Goal: Task Accomplishment & Management: Manage account settings

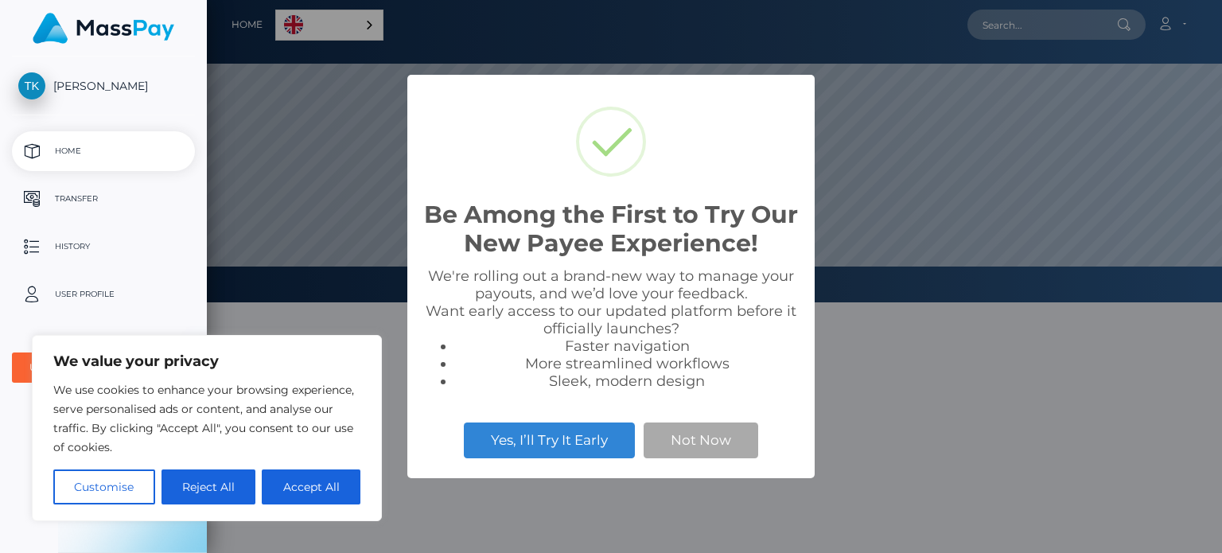
scroll to position [302, 1015]
click at [686, 439] on button "Not Now" at bounding box center [700, 439] width 115 height 35
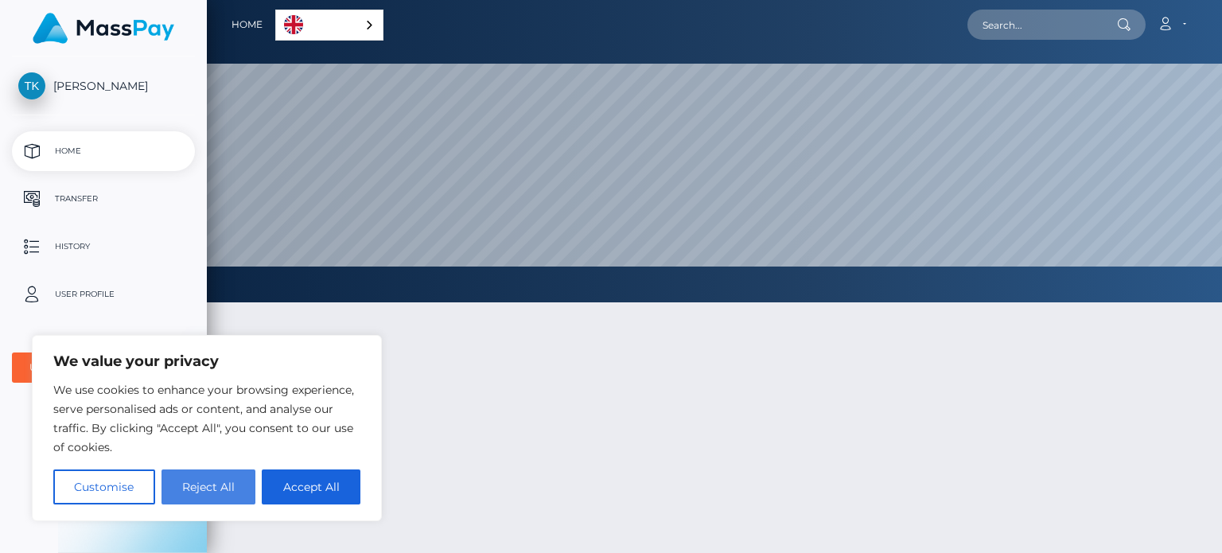
click at [201, 486] on button "Reject All" at bounding box center [208, 486] width 95 height 35
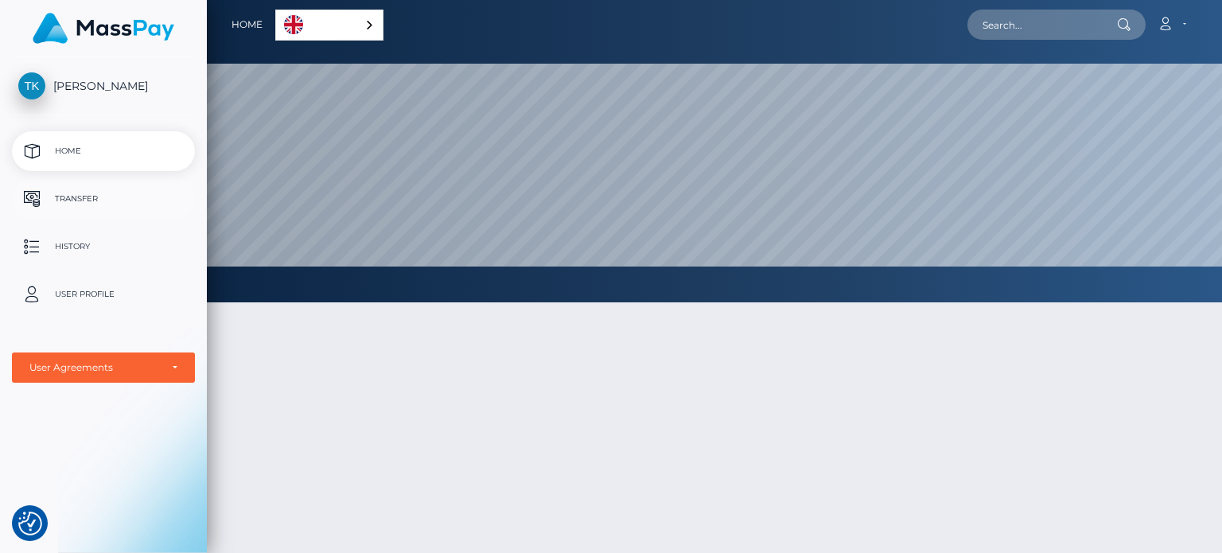
click at [90, 198] on p "Transfer" at bounding box center [103, 199] width 170 height 24
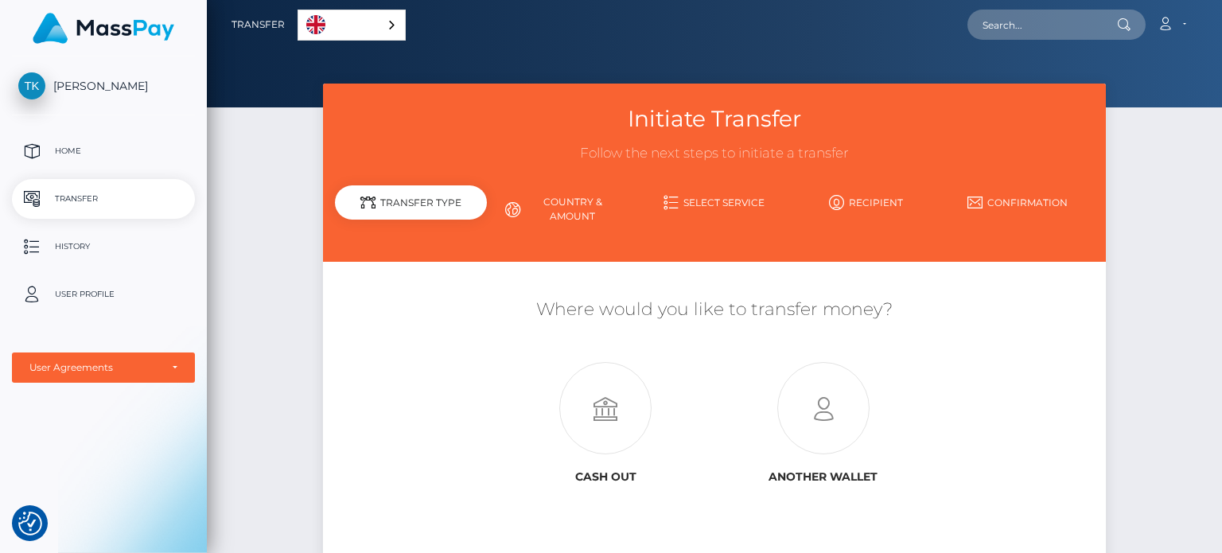
scroll to position [127, 0]
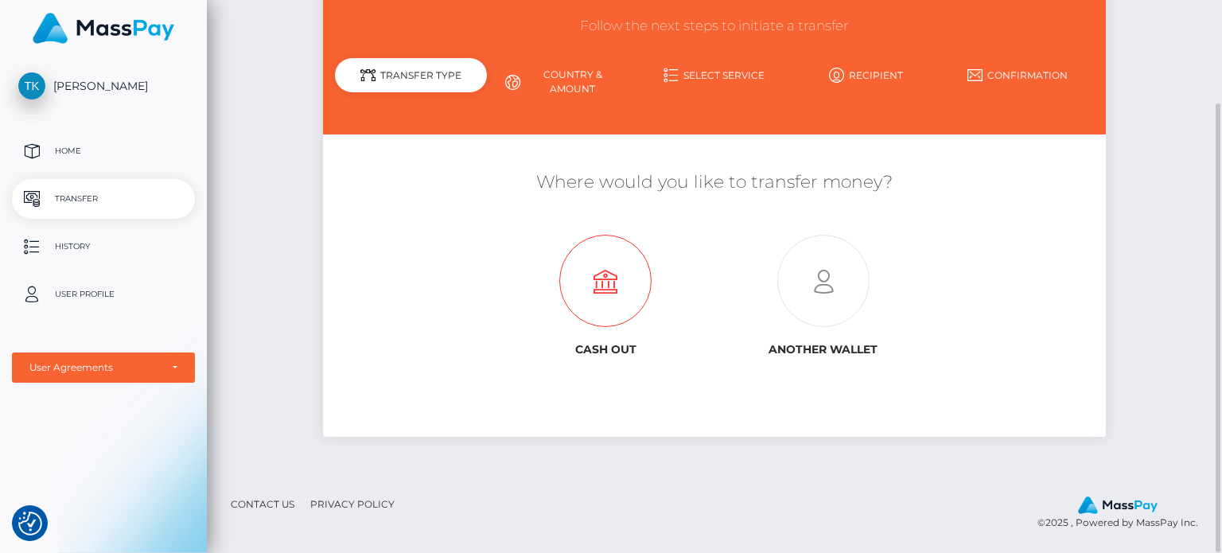
click at [595, 309] on icon at bounding box center [605, 281] width 217 height 92
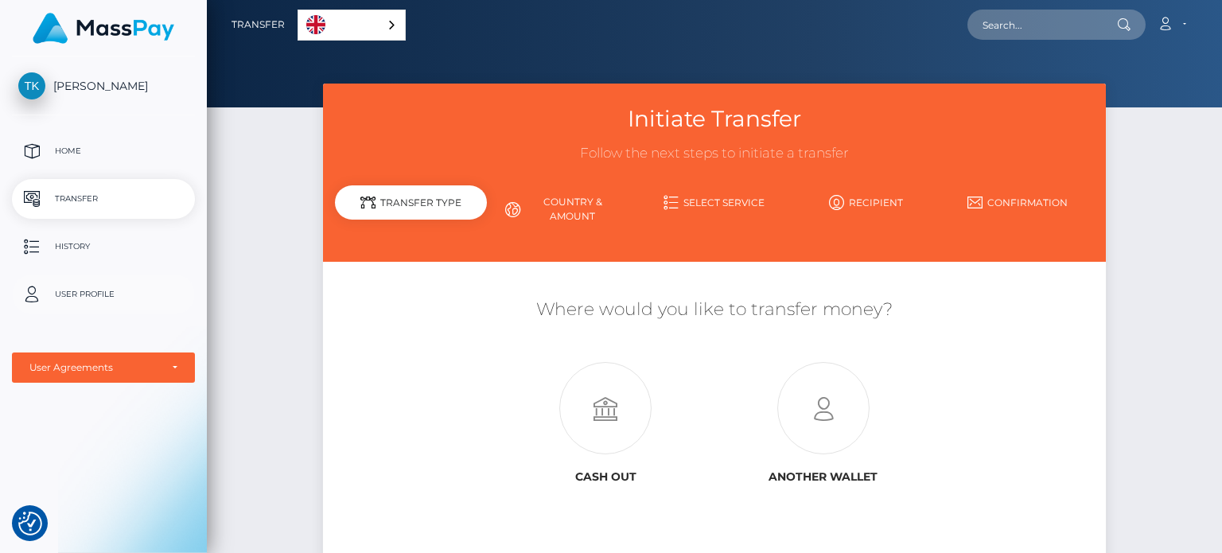
click at [94, 289] on p "User Profile" at bounding box center [103, 294] width 170 height 24
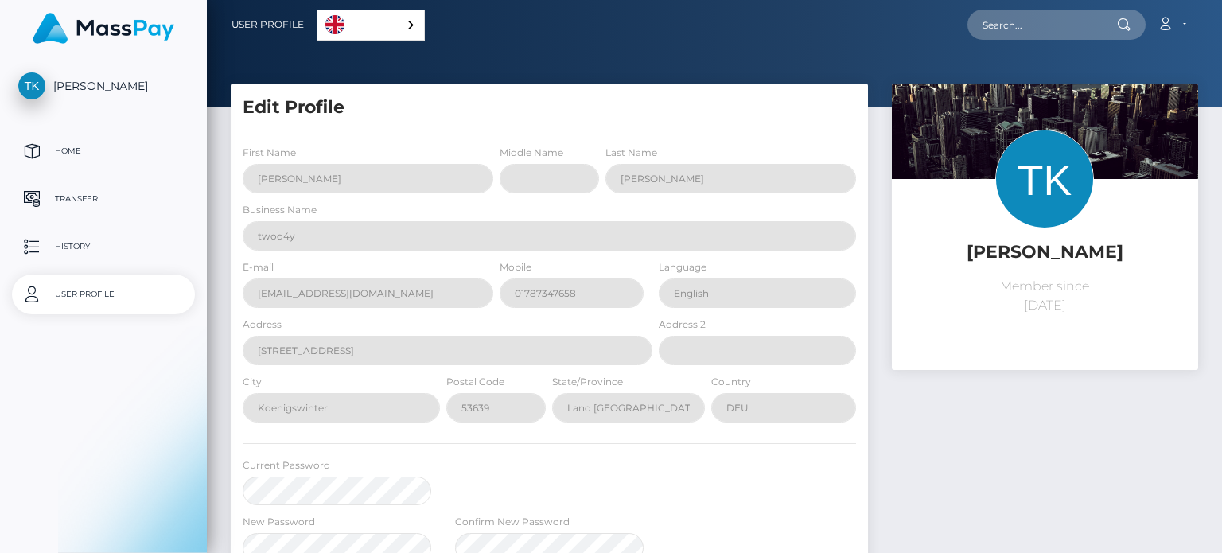
select select
